Goal: Task Accomplishment & Management: Manage account settings

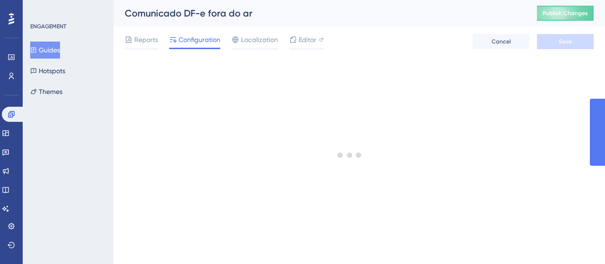
click at [51, 41] on div "ENGAGEMENT Guides Hotspots Themes" at bounding box center [68, 62] width 77 height 78
click at [55, 53] on button "Guides" at bounding box center [45, 50] width 30 height 17
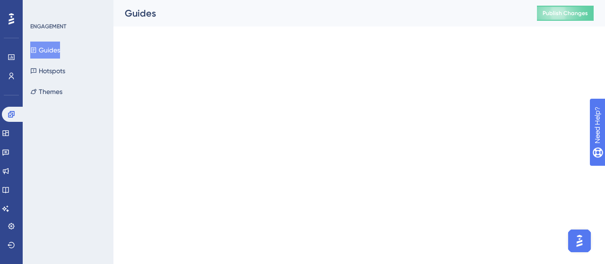
click at [263, 0] on html "Performance Users Engagement Widgets Feedback Product Updates Knowledge Base AI…" at bounding box center [302, 0] width 605 height 0
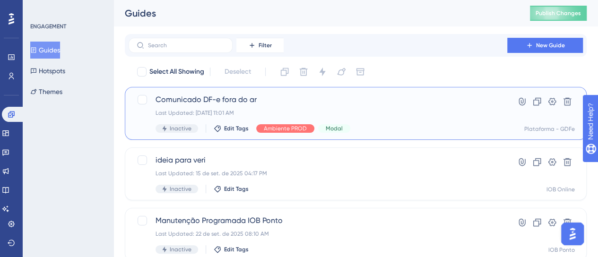
click at [356, 106] on div "Comunicado DF-e fora do ar Last Updated: [DATE] 11:01 AM Inactive Edit Tags Amb…" at bounding box center [317, 113] width 325 height 39
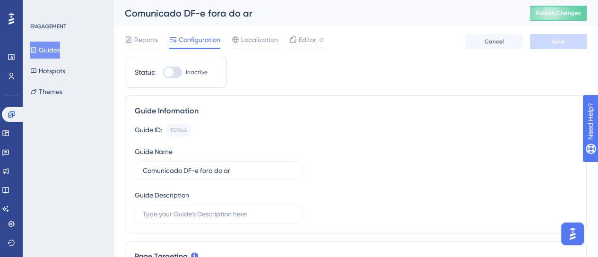
click at [178, 71] on div at bounding box center [172, 72] width 19 height 11
click at [163, 72] on input "Inactive" at bounding box center [163, 72] width 0 height 0
checkbox input "true"
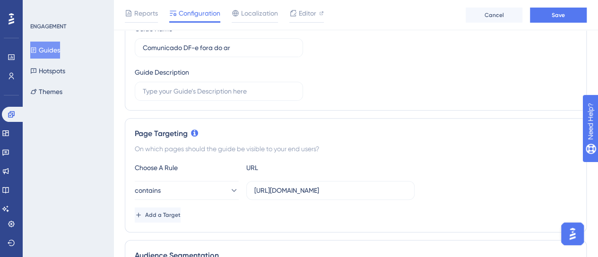
scroll to position [142, 0]
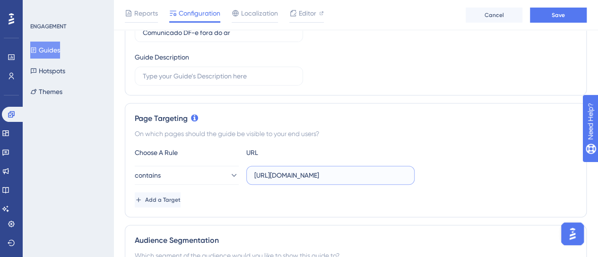
click at [314, 175] on input "[URL][DOMAIN_NAME]" at bounding box center [330, 175] width 152 height 10
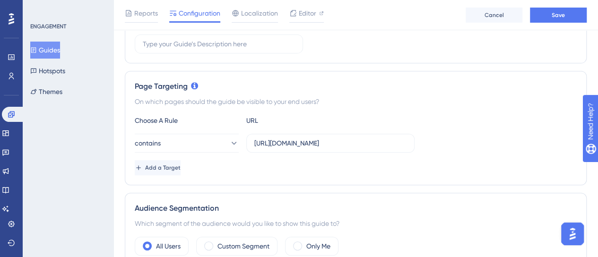
scroll to position [189, 0]
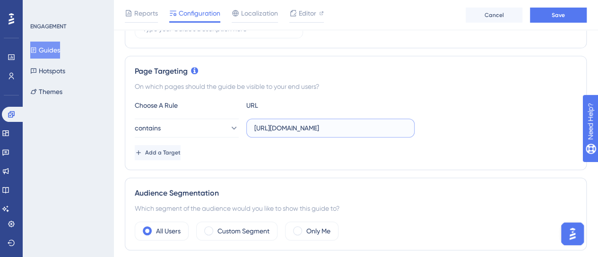
click at [295, 130] on input "[URL][DOMAIN_NAME]" at bounding box center [330, 128] width 152 height 10
click at [295, 129] on input "[URL][DOMAIN_NAME]" at bounding box center [330, 128] width 152 height 10
click at [431, 142] on div "Choose A Rule URL contains [URL][DOMAIN_NAME] Add a Target" at bounding box center [356, 130] width 442 height 60
click at [297, 126] on input "[URL][DOMAIN_NAME]" at bounding box center [330, 128] width 152 height 10
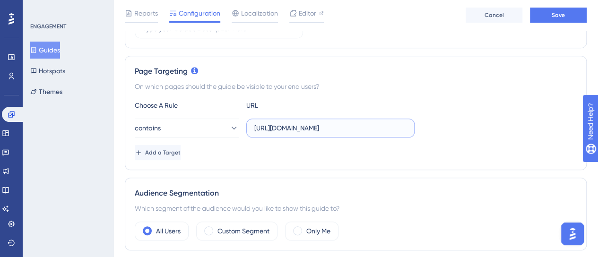
click at [297, 126] on input "[URL][DOMAIN_NAME]" at bounding box center [330, 128] width 152 height 10
click at [451, 149] on div "Add a Target" at bounding box center [356, 152] width 442 height 15
click at [181, 150] on span "Add a Target" at bounding box center [162, 153] width 35 height 8
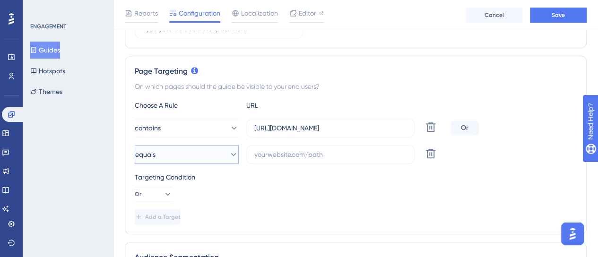
click at [174, 153] on button "equals" at bounding box center [187, 154] width 104 height 19
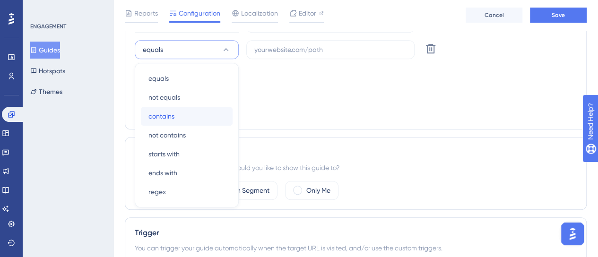
click at [173, 115] on span "contains" at bounding box center [161, 116] width 26 height 11
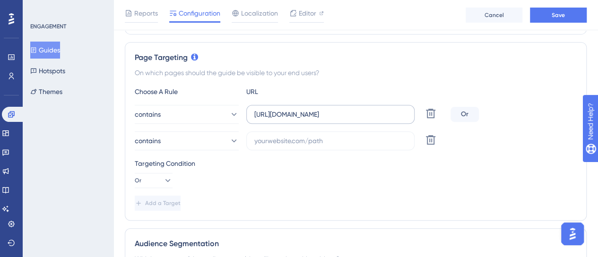
scroll to position [199, 0]
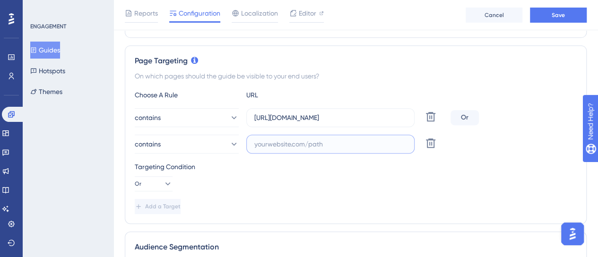
click at [282, 145] on input "text" at bounding box center [330, 144] width 152 height 10
paste input "[URL][DOMAIN_NAME]"
click at [354, 148] on input "[URL][DOMAIN_NAME]" at bounding box center [330, 144] width 152 height 10
drag, startPoint x: 328, startPoint y: 143, endPoint x: 414, endPoint y: 150, distance: 86.7
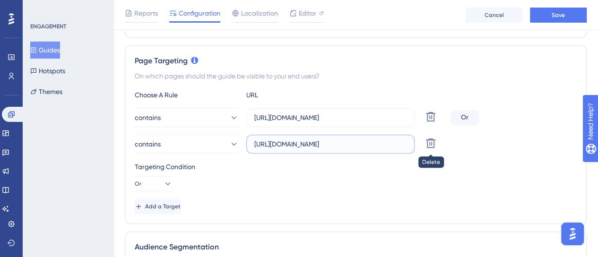
click at [418, 149] on div "contains [URL][DOMAIN_NAME] [GEOGRAPHIC_DATA]" at bounding box center [291, 144] width 312 height 19
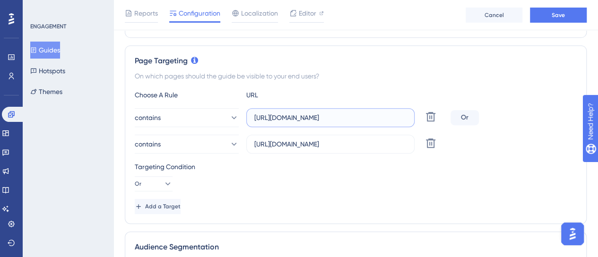
scroll to position [0, 0]
click at [379, 112] on input "[URL][DOMAIN_NAME]" at bounding box center [330, 117] width 152 height 10
click at [409, 143] on label "[URL][DOMAIN_NAME]" at bounding box center [330, 144] width 168 height 19
click at [406, 143] on input "[URL][DOMAIN_NAME]" at bounding box center [330, 144] width 152 height 10
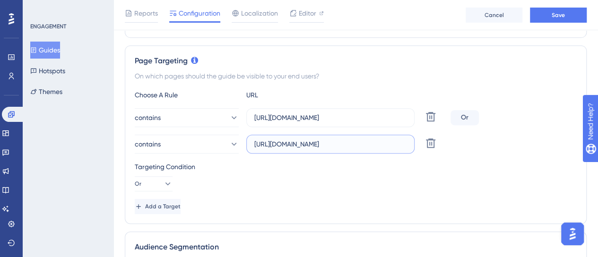
type input "[URL][DOMAIN_NAME]"
click at [415, 164] on div "Targeting Condition" at bounding box center [356, 166] width 442 height 11
click at [556, 20] on button "Save" at bounding box center [558, 15] width 57 height 15
click at [166, 207] on span "Add a Target" at bounding box center [162, 207] width 35 height 8
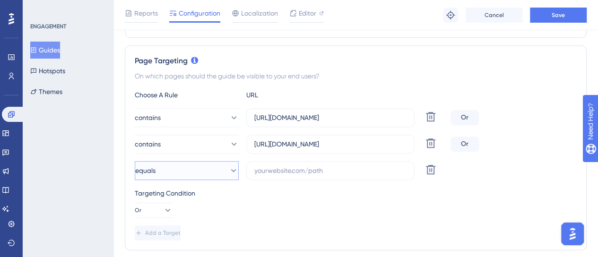
click at [204, 170] on button "equals" at bounding box center [187, 170] width 104 height 19
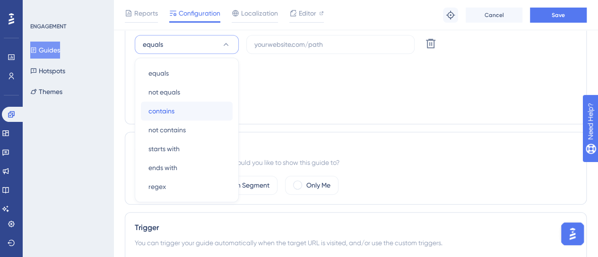
click at [191, 106] on div "contains contains" at bounding box center [186, 111] width 77 height 19
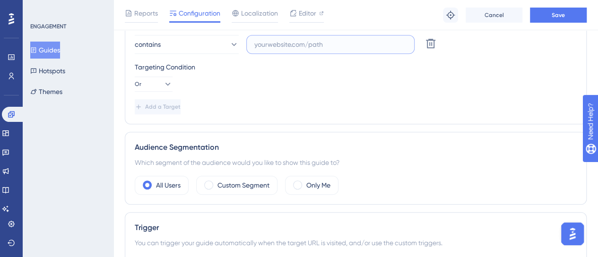
click at [300, 43] on input "text" at bounding box center [330, 44] width 152 height 10
paste input "[URL][DOMAIN_NAME]"
type input "[URL][DOMAIN_NAME]"
click at [430, 107] on div "Add a Target" at bounding box center [356, 106] width 442 height 15
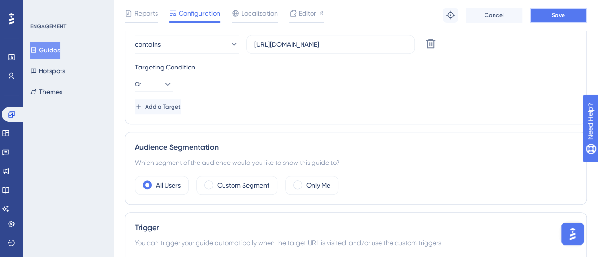
click at [571, 13] on button "Save" at bounding box center [558, 15] width 57 height 15
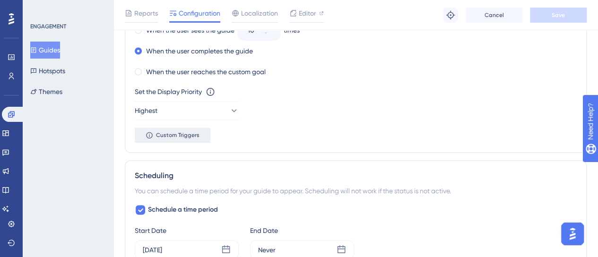
scroll to position [562, 0]
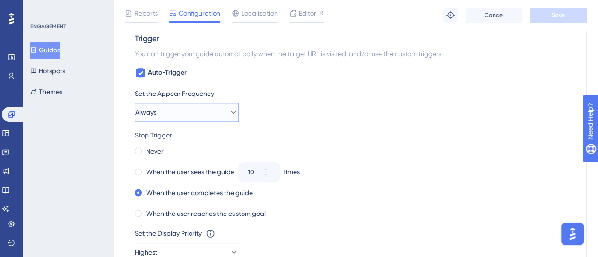
click at [164, 112] on button "Always" at bounding box center [187, 112] width 104 height 19
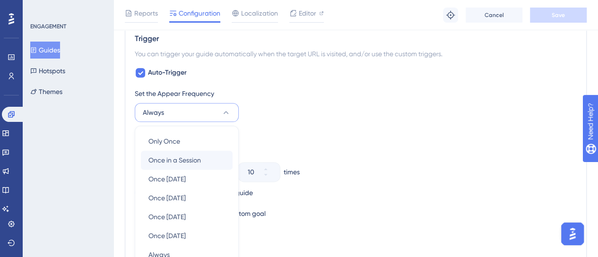
scroll to position [580, 0]
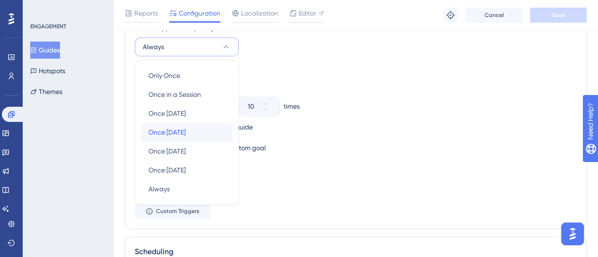
click at [173, 131] on span "Once [DATE]" at bounding box center [166, 132] width 37 height 11
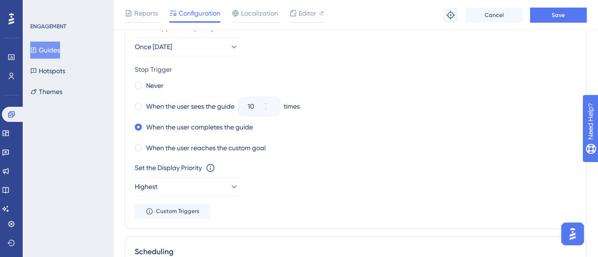
click at [387, 93] on div "Never When the user sees the guide 10 times When the user completes the guide W…" at bounding box center [356, 117] width 442 height 76
click at [158, 85] on label "Never" at bounding box center [154, 85] width 17 height 11
click at [450, 130] on div "When the user completes the guide" at bounding box center [356, 127] width 442 height 13
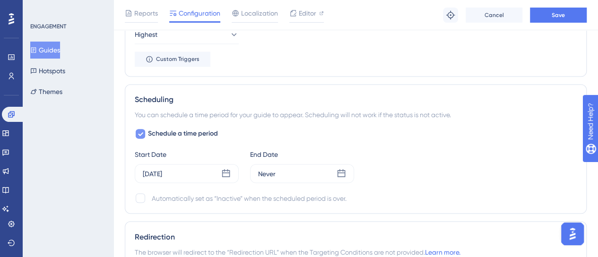
scroll to position [817, 0]
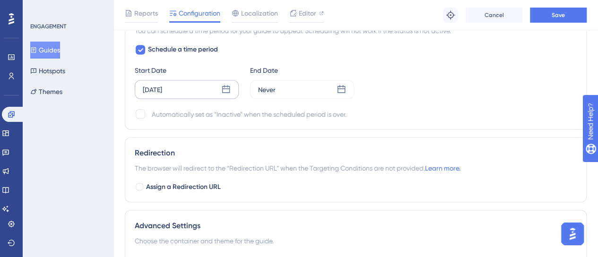
click at [223, 89] on icon at bounding box center [226, 89] width 8 height 8
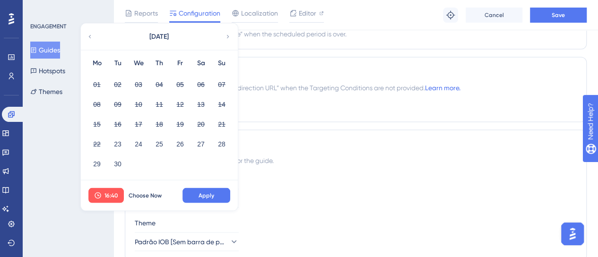
scroll to position [911, 0]
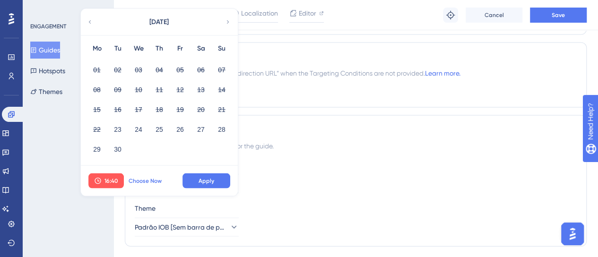
click at [135, 178] on span "Choose Now" at bounding box center [145, 181] width 33 height 8
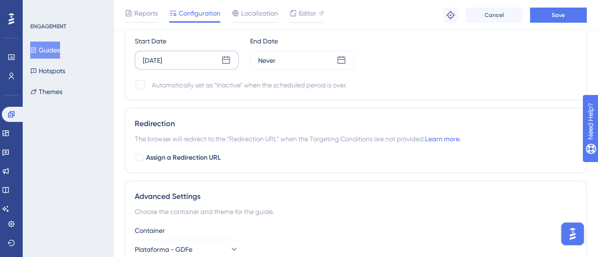
scroll to position [817, 0]
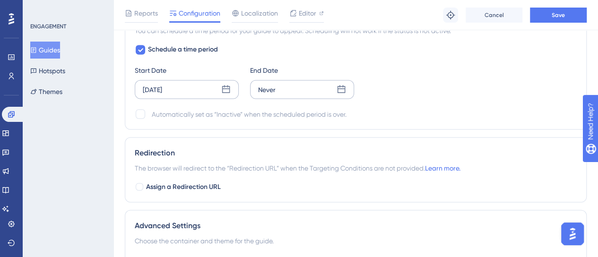
click at [342, 87] on icon at bounding box center [341, 89] width 9 height 9
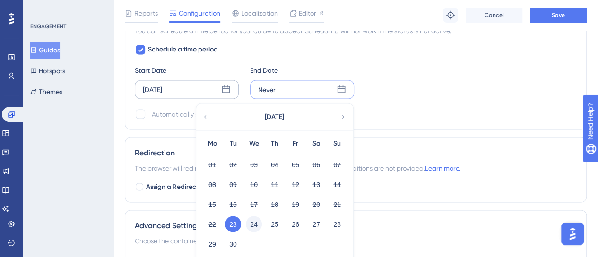
click at [257, 220] on button "24" at bounding box center [254, 224] width 16 height 16
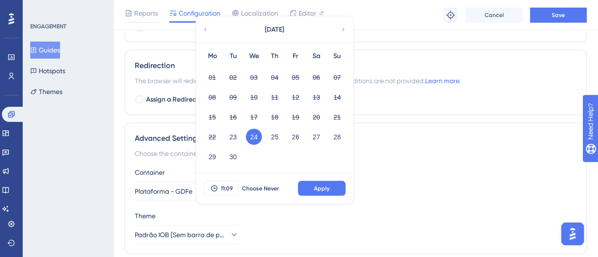
scroll to position [911, 0]
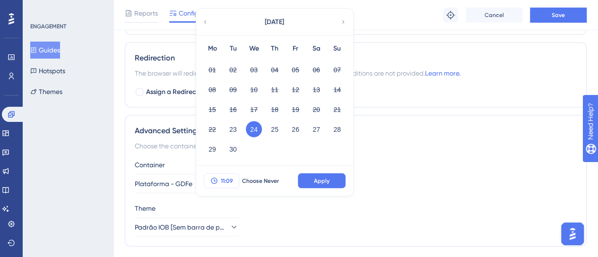
click at [221, 179] on span "11:09" at bounding box center [227, 181] width 12 height 8
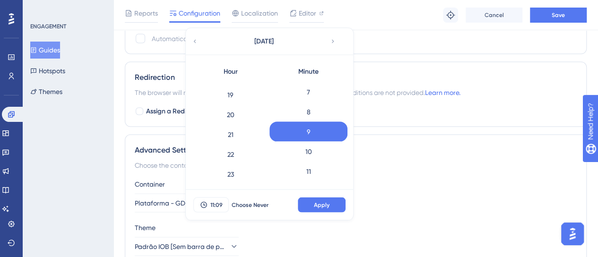
scroll to position [375, 0]
click at [236, 148] on div "22" at bounding box center [230, 152] width 78 height 20
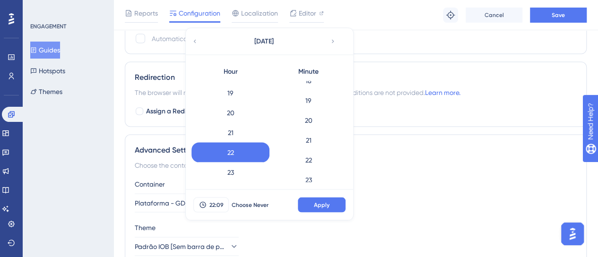
scroll to position [0, 0]
click at [315, 86] on div "0" at bounding box center [308, 91] width 78 height 20
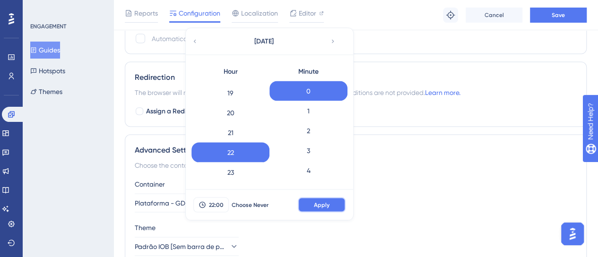
click at [320, 203] on span "Apply" at bounding box center [322, 205] width 16 height 8
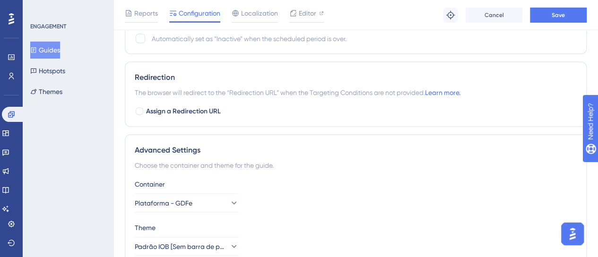
click at [488, 191] on div "Container Plataforma - GDFe" at bounding box center [356, 195] width 442 height 34
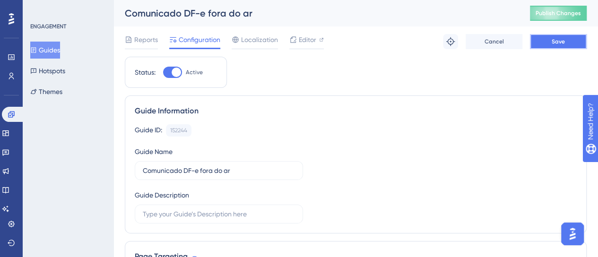
click at [564, 48] on button "Save" at bounding box center [558, 41] width 57 height 15
click at [552, 15] on span "Publish Changes" at bounding box center [557, 13] width 45 height 8
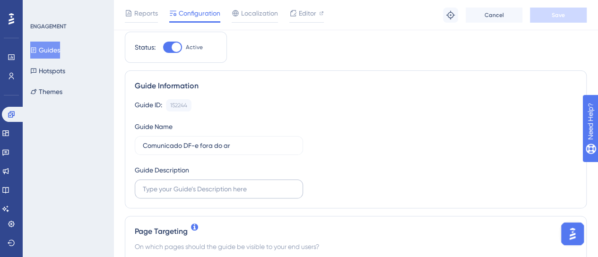
scroll to position [95, 0]
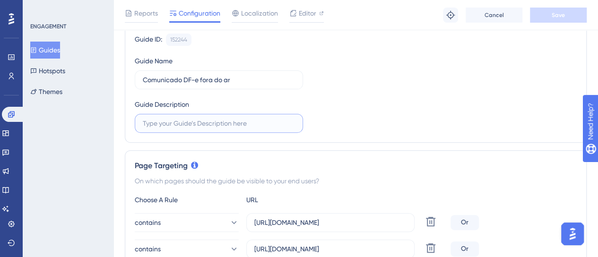
click at [196, 121] on input "text" at bounding box center [219, 123] width 152 height 10
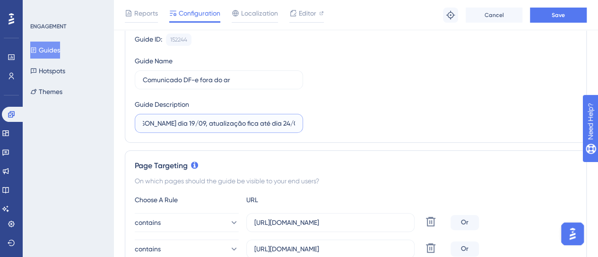
scroll to position [0, 61]
type input "solicitado por [PERSON_NAME] dia 19/09, atualização fica até dia 24/09 as 22h"
click at [548, 17] on button "Save" at bounding box center [558, 15] width 57 height 15
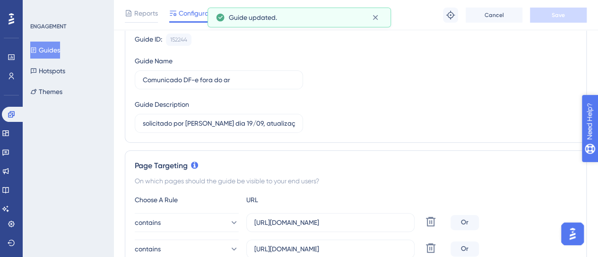
scroll to position [0, 0]
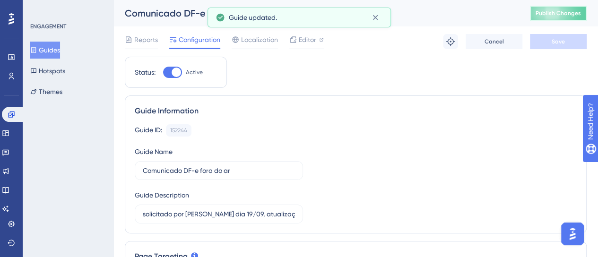
click at [576, 13] on span "Publish Changes" at bounding box center [557, 13] width 45 height 8
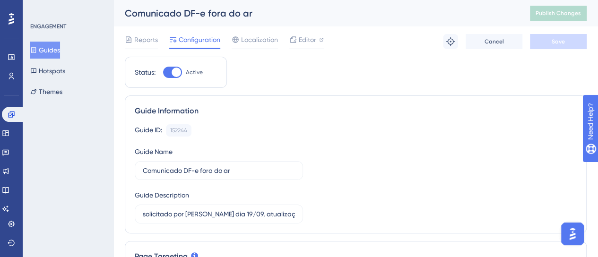
click at [51, 48] on button "Guides" at bounding box center [45, 50] width 30 height 17
